Goal: Task Accomplishment & Management: Manage account settings

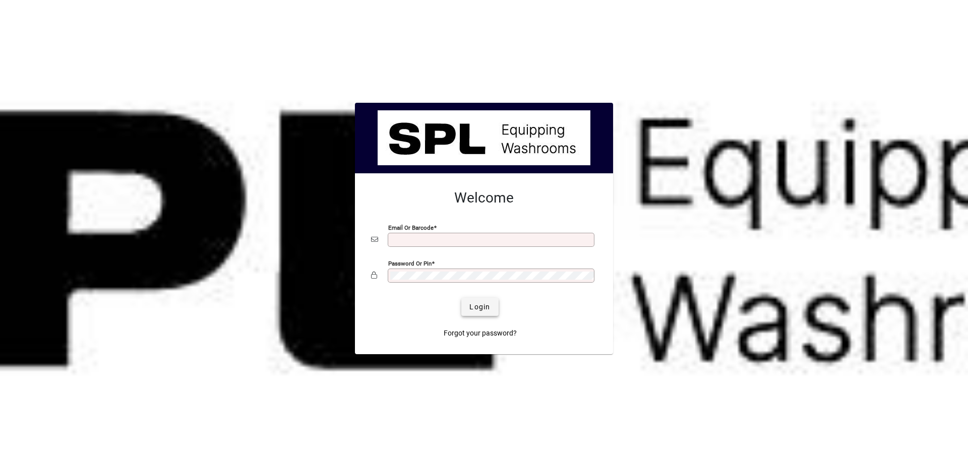
type input "**********"
click at [486, 311] on span "Login" at bounding box center [480, 307] width 21 height 11
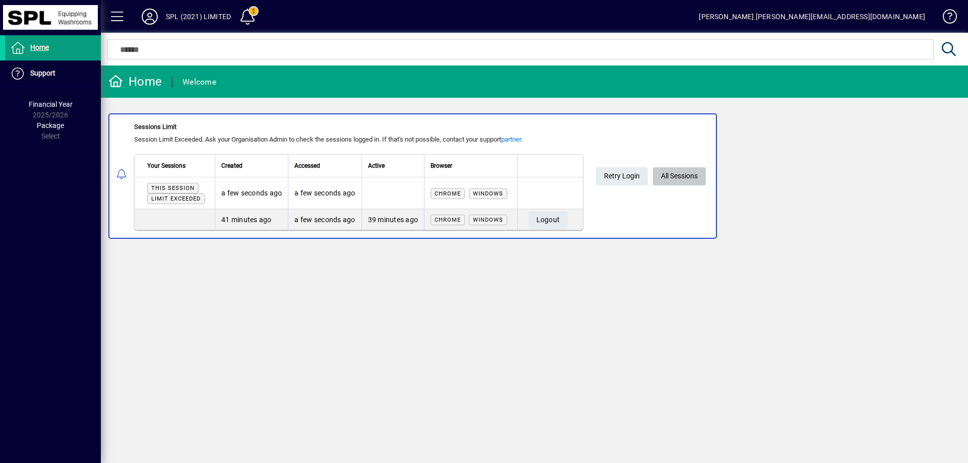
click at [679, 180] on span "All Sessions" at bounding box center [679, 176] width 37 height 17
